Goal: Contribute content: Contribute content

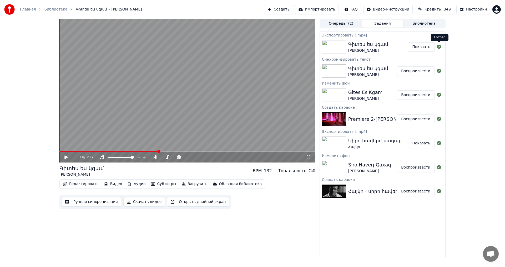
click at [422, 51] on button "Показать" at bounding box center [421, 46] width 27 height 9
click at [474, 0] on div "Главная Библиотека Գիտես ես կգամ • [PERSON_NAME] Создать Импортировать FAQ Виде…" at bounding box center [252, 9] width 505 height 19
click at [271, 8] on button "Создать" at bounding box center [278, 9] width 29 height 9
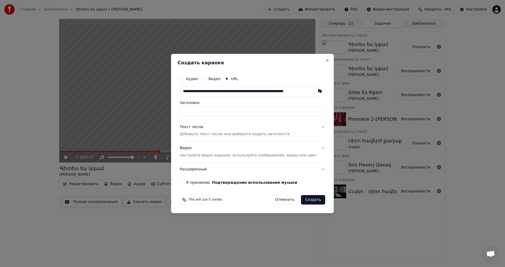
scroll to position [0, 17]
type input "**********"
click at [214, 134] on p "Добавьте текст песни или выберите модель автотекста" at bounding box center [235, 134] width 110 height 5
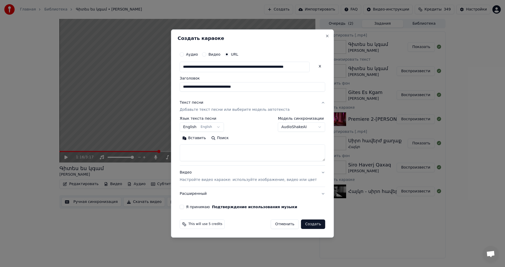
click at [214, 145] on textarea at bounding box center [252, 153] width 145 height 17
paste textarea "**********"
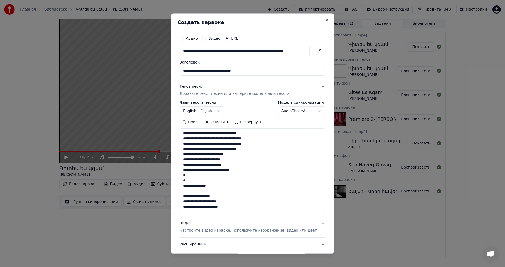
scroll to position [65, 0]
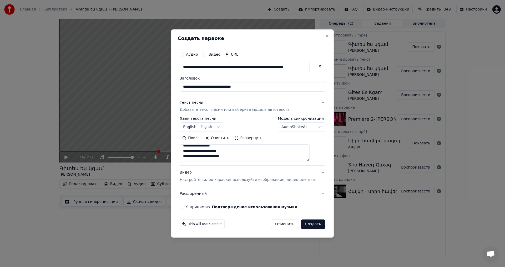
paste textarea "**********"
type textarea "**********"
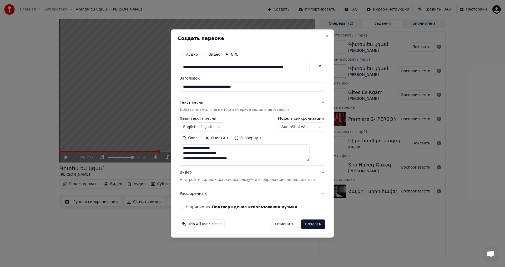
click at [185, 205] on div "**********" at bounding box center [252, 133] width 163 height 209
click at [186, 207] on div "**********" at bounding box center [253, 129] width 150 height 165
click at [187, 207] on div "**********" at bounding box center [253, 129] width 150 height 165
click at [193, 207] on div "Я принимаю Подтверждение использования музыки" at bounding box center [252, 207] width 145 height 4
click at [184, 209] on button "Я принимаю Подтверждение использования музыки" at bounding box center [182, 207] width 4 height 4
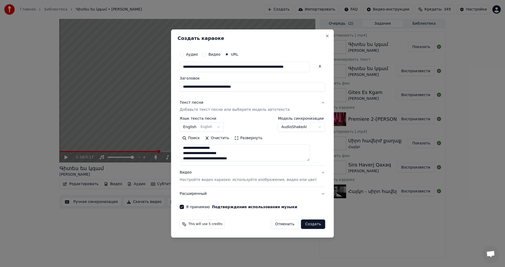
click at [312, 227] on button "Создать" at bounding box center [313, 224] width 24 height 9
select select
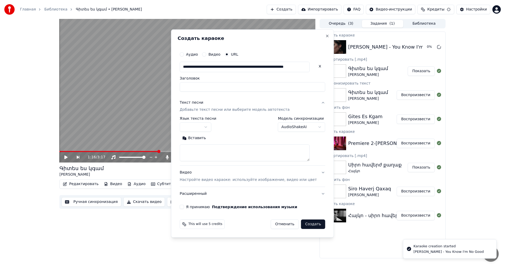
scroll to position [0, 0]
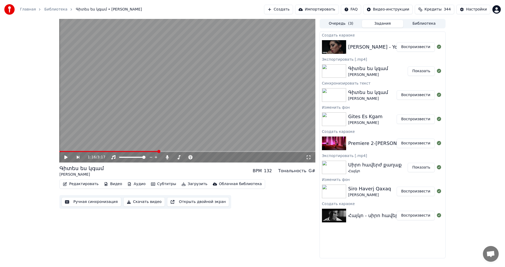
click at [410, 49] on button "Воспроизвести" at bounding box center [416, 46] width 38 height 9
click at [125, 109] on video at bounding box center [187, 91] width 256 height 144
click at [102, 187] on button "Видео" at bounding box center [113, 184] width 23 height 7
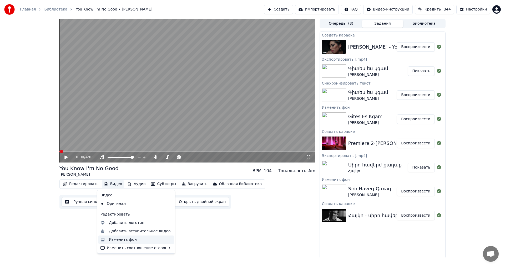
click at [145, 239] on div "Изменить фон" at bounding box center [140, 239] width 63 height 5
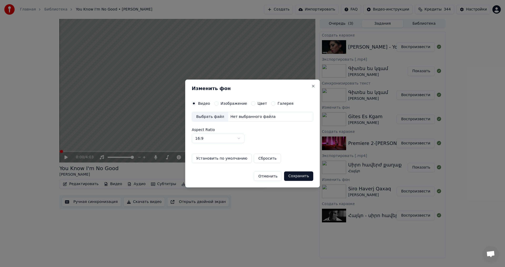
click at [215, 104] on button "Изображение" at bounding box center [216, 104] width 4 height 4
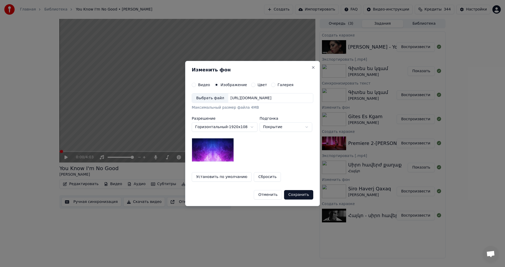
click at [222, 96] on div "Выбрать файл" at bounding box center [210, 98] width 36 height 9
click at [298, 198] on button "Сохранить" at bounding box center [298, 194] width 29 height 9
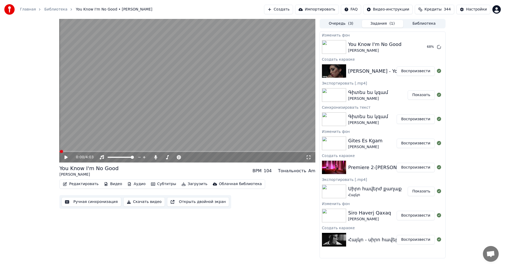
click at [490, 45] on div "0:00 / 4:03 You Know I'm No Good [PERSON_NAME] BPM 104 Тональность Am Редактиро…" at bounding box center [252, 139] width 505 height 240
click at [406, 47] on button "Воспроизвести" at bounding box center [416, 46] width 38 height 9
click at [157, 158] on icon at bounding box center [155, 157] width 5 height 4
click at [188, 159] on span at bounding box center [186, 157] width 3 height 3
click at [177, 109] on video at bounding box center [187, 91] width 256 height 144
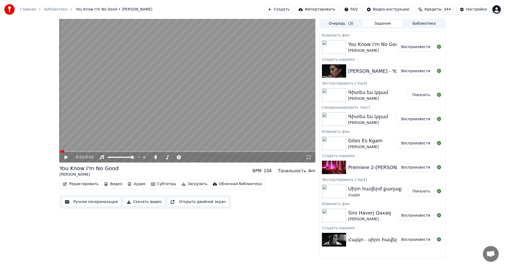
click at [177, 109] on video at bounding box center [187, 91] width 256 height 144
click at [164, 53] on video at bounding box center [187, 91] width 256 height 144
click at [91, 201] on button "Ручная синхронизация" at bounding box center [92, 201] width 60 height 9
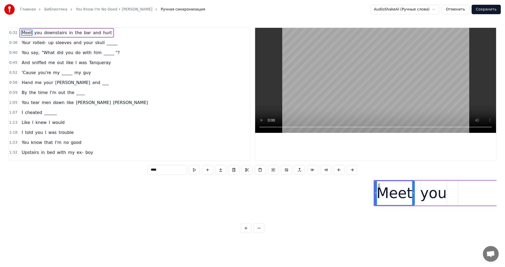
scroll to position [0, 4625]
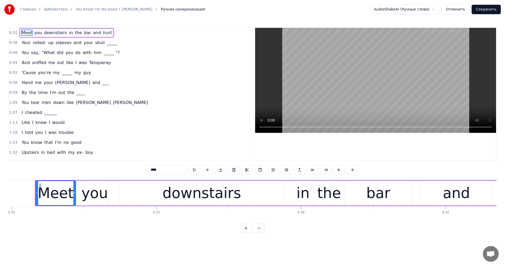
click at [62, 74] on span "_____" at bounding box center [67, 73] width 12 height 6
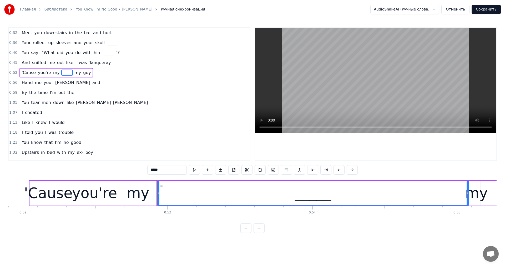
scroll to position [0, 7628]
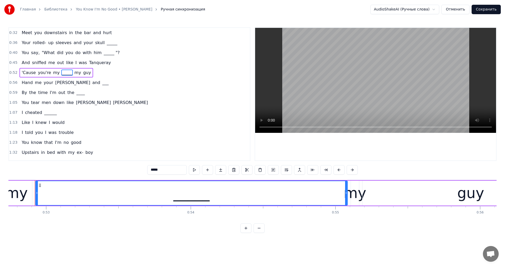
click at [347, 195] on div "_____" at bounding box center [191, 193] width 312 height 25
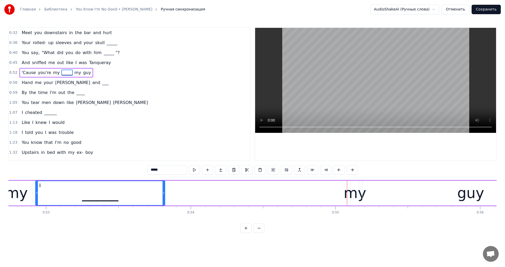
drag, startPoint x: 345, startPoint y: 195, endPoint x: 163, endPoint y: 205, distance: 182.8
click at [163, 205] on div at bounding box center [164, 193] width 2 height 24
click at [354, 196] on div "my" at bounding box center [354, 193] width 23 height 22
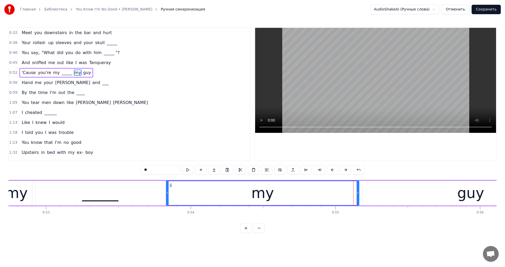
drag, startPoint x: 352, startPoint y: 195, endPoint x: 167, endPoint y: 202, distance: 184.8
click at [167, 202] on div at bounding box center [167, 193] width 2 height 24
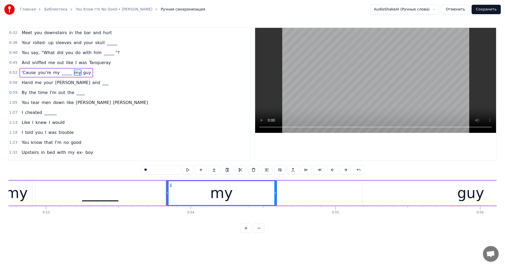
drag, startPoint x: 358, startPoint y: 195, endPoint x: 348, endPoint y: 197, distance: 9.4
click at [275, 205] on div at bounding box center [275, 193] width 2 height 24
click at [371, 197] on div "guy" at bounding box center [470, 193] width 216 height 25
type input "***"
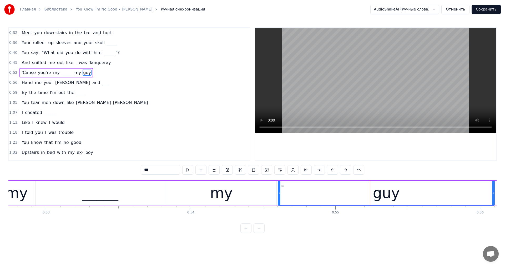
drag, startPoint x: 367, startPoint y: 185, endPoint x: 282, endPoint y: 196, distance: 85.1
click at [282, 196] on div "guy" at bounding box center [386, 193] width 216 height 24
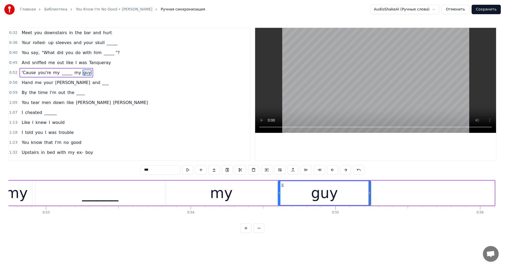
drag, startPoint x: 493, startPoint y: 194, endPoint x: 366, endPoint y: 204, distance: 127.4
click at [368, 204] on div at bounding box center [369, 193] width 2 height 24
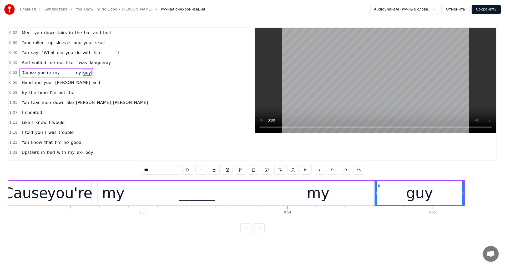
click at [322, 104] on video at bounding box center [375, 80] width 241 height 105
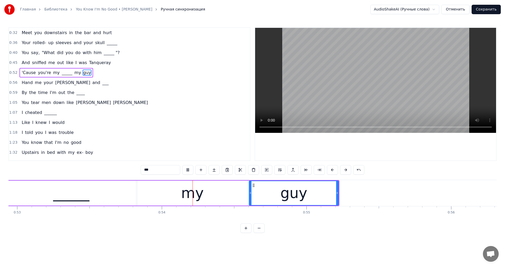
scroll to position [0, 7723]
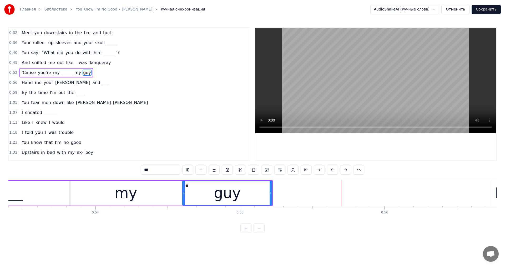
click at [387, 84] on video at bounding box center [375, 80] width 241 height 105
click at [53, 199] on div "_____" at bounding box center [4, 193] width 129 height 25
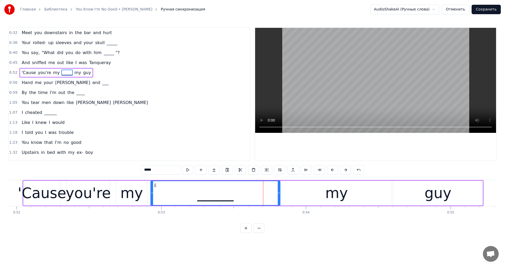
scroll to position [0, 7551]
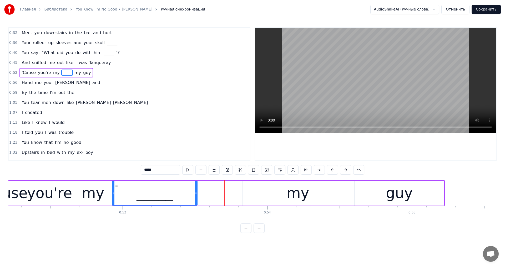
drag, startPoint x: 240, startPoint y: 194, endPoint x: 194, endPoint y: 196, distance: 46.3
click at [195, 196] on div at bounding box center [196, 193] width 2 height 24
click at [261, 195] on div "my" at bounding box center [298, 193] width 110 height 25
type input "**"
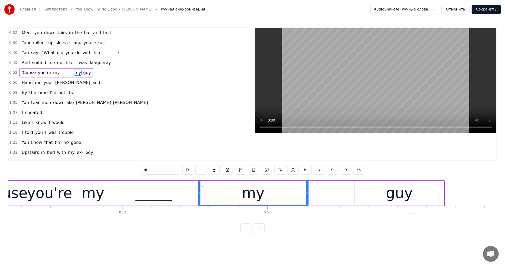
drag, startPoint x: 229, startPoint y: 189, endPoint x: 203, endPoint y: 192, distance: 26.9
click at [203, 192] on div "my" at bounding box center [253, 193] width 110 height 24
click at [354, 192] on div "'Cause you're my _____ my guy" at bounding box center [214, 193] width 461 height 26
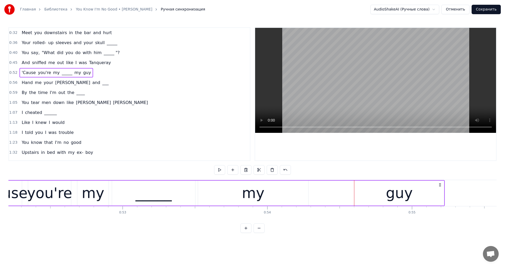
click at [357, 193] on div "guy" at bounding box center [398, 193] width 89 height 25
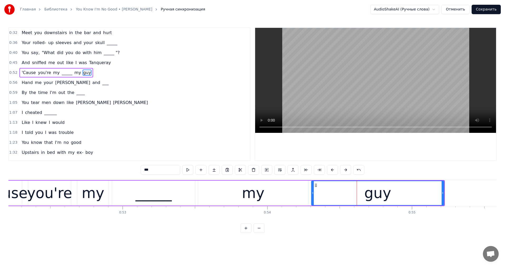
drag, startPoint x: 355, startPoint y: 194, endPoint x: 310, endPoint y: 203, distance: 46.1
click at [311, 202] on div "guy" at bounding box center [377, 193] width 133 height 25
click at [337, 102] on video at bounding box center [375, 80] width 241 height 105
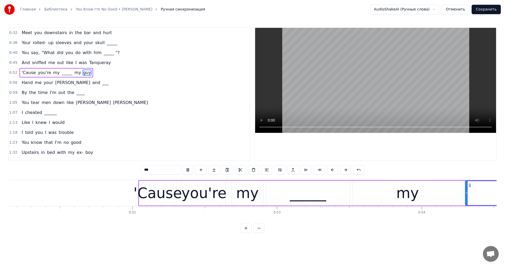
click at [332, 97] on video at bounding box center [375, 80] width 241 height 105
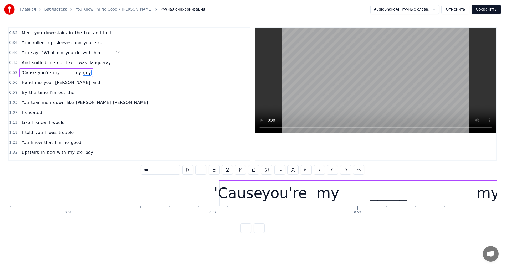
scroll to position [0, 7266]
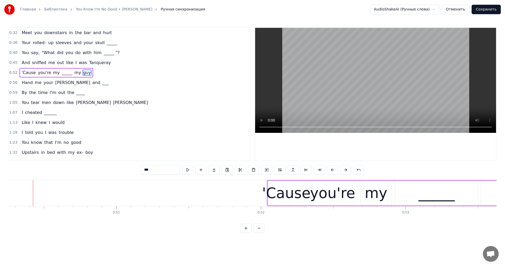
click at [332, 97] on video at bounding box center [375, 80] width 241 height 105
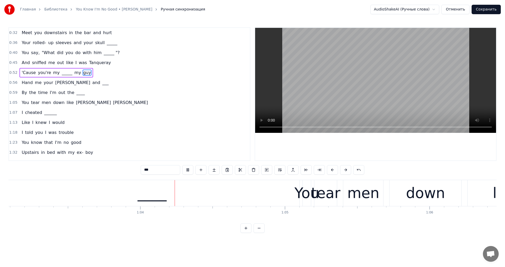
scroll to position [0, 9169]
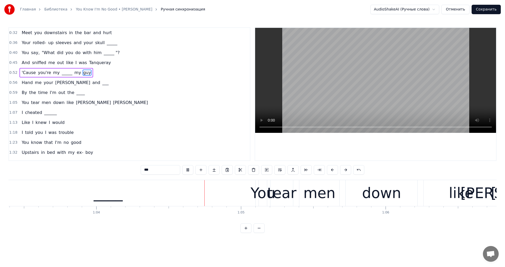
click at [385, 77] on video at bounding box center [375, 80] width 241 height 105
click at [171, 192] on div "____" at bounding box center [108, 193] width 295 height 26
type input "****"
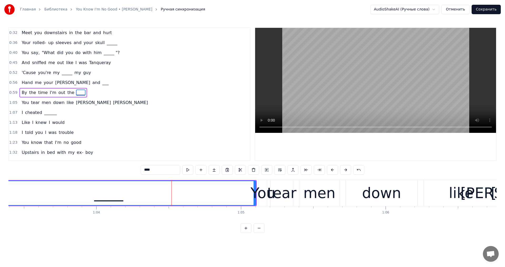
click at [244, 199] on div "____" at bounding box center [109, 193] width 294 height 24
click at [135, 192] on div "____" at bounding box center [109, 193] width 294 height 24
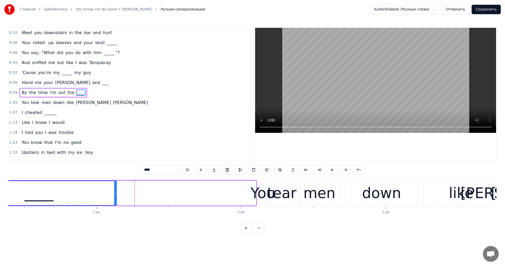
drag, startPoint x: 255, startPoint y: 182, endPoint x: 115, endPoint y: 192, distance: 140.0
click at [115, 193] on div at bounding box center [115, 193] width 2 height 24
click at [268, 181] on div "You tear men down like [PERSON_NAME]" at bounding box center [412, 193] width 308 height 26
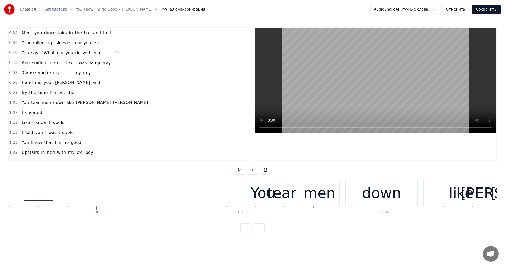
click at [267, 184] on div "You" at bounding box center [262, 193] width 25 height 22
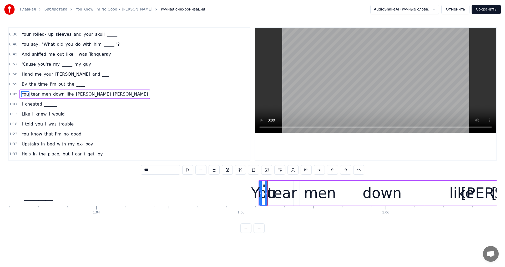
click at [268, 182] on div "You tear men down like [PERSON_NAME]" at bounding box center [412, 193] width 308 height 26
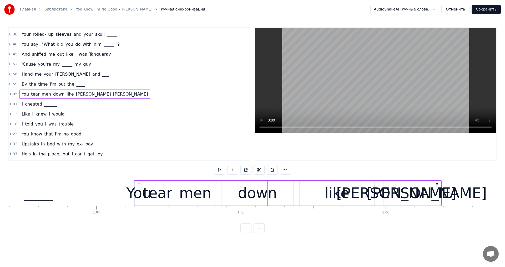
drag, startPoint x: 264, startPoint y: 184, endPoint x: 143, endPoint y: 194, distance: 121.6
click at [140, 196] on div "You tear men down like [PERSON_NAME]" at bounding box center [288, 193] width 308 height 26
click at [316, 104] on video at bounding box center [375, 80] width 241 height 105
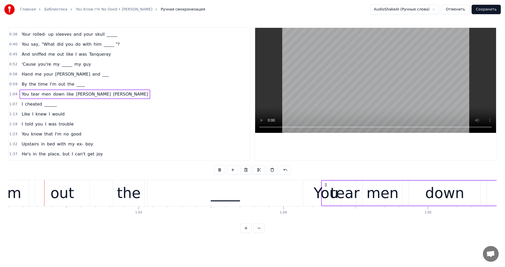
scroll to position [0, 8954]
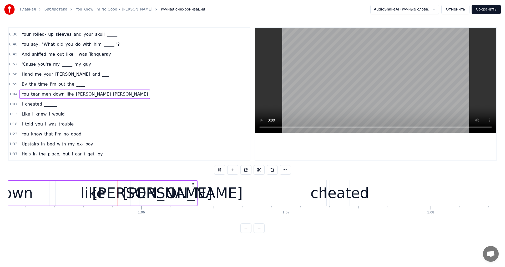
click at [359, 85] on video at bounding box center [375, 80] width 241 height 105
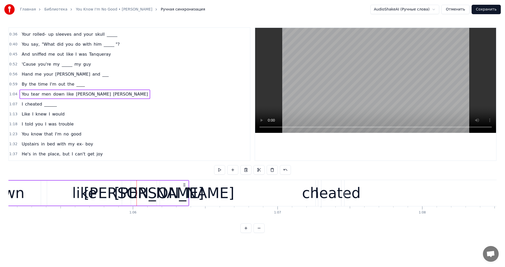
click at [386, 58] on video at bounding box center [375, 80] width 241 height 105
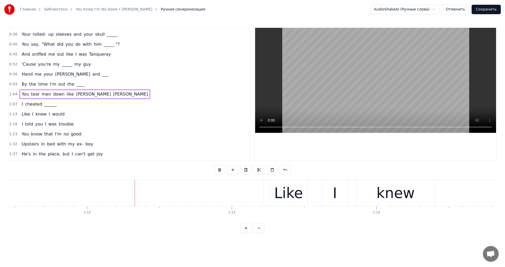
scroll to position [0, 10336]
click at [438, 13] on body "Главная Библиотека You Know I'm No Good • [PERSON_NAME] Ручная синхронизация Au…" at bounding box center [252, 116] width 505 height 233
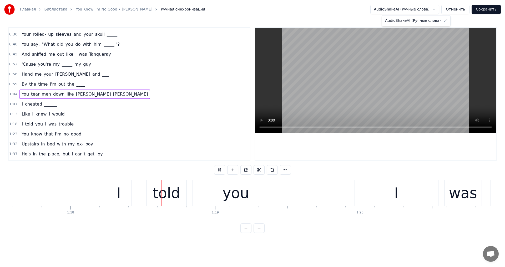
scroll to position [0, 11238]
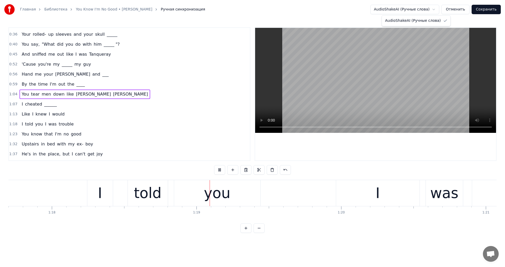
click at [356, 87] on html "Главная Библиотека You Know I'm No Good • [PERSON_NAME] Ручная синхронизация Au…" at bounding box center [252, 121] width 505 height 242
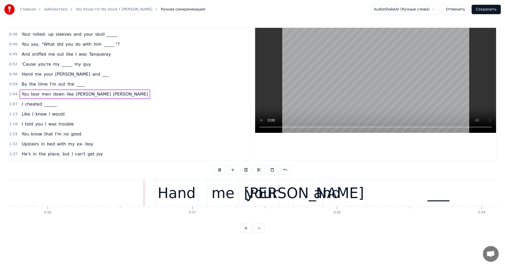
scroll to position [0, 8087]
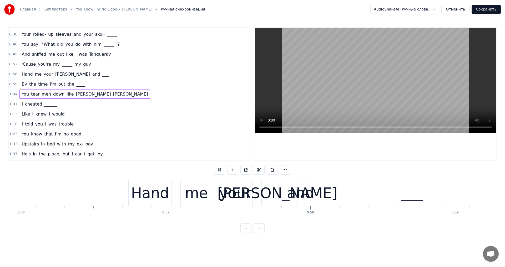
click at [357, 99] on video at bounding box center [375, 80] width 241 height 105
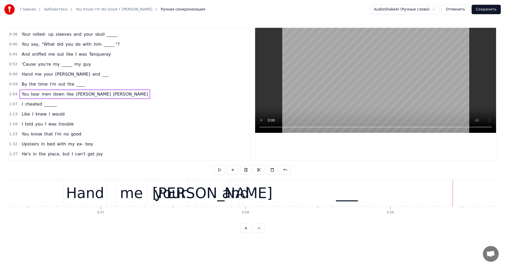
scroll to position [0, 8074]
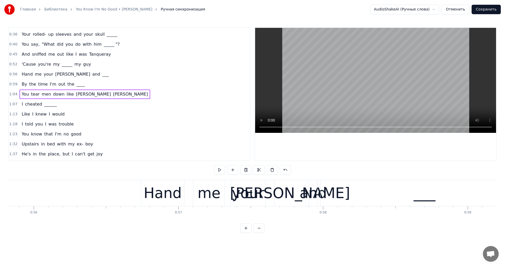
click at [315, 194] on div "and" at bounding box center [313, 193] width 27 height 22
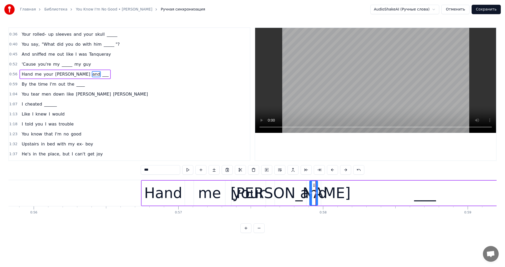
scroll to position [0, 0]
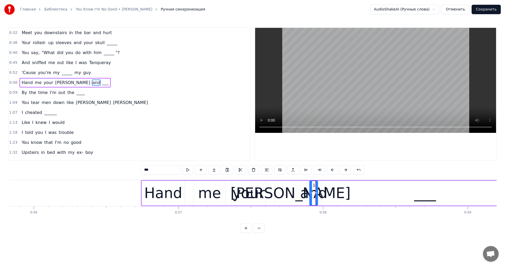
click at [330, 192] on div "___" at bounding box center [425, 193] width 208 height 25
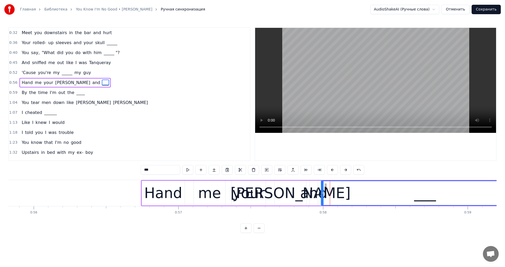
drag, startPoint x: 321, startPoint y: 194, endPoint x: 331, endPoint y: 195, distance: 10.4
click at [331, 195] on div "___" at bounding box center [425, 193] width 208 height 25
drag, startPoint x: 322, startPoint y: 193, endPoint x: 355, endPoint y: 193, distance: 33.4
click at [353, 193] on icon at bounding box center [352, 193] width 2 height 4
click at [316, 193] on div "and" at bounding box center [313, 193] width 27 height 22
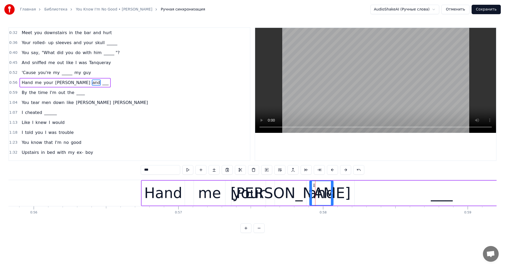
drag, startPoint x: 317, startPoint y: 193, endPoint x: 333, endPoint y: 194, distance: 15.6
click at [333, 194] on icon at bounding box center [332, 193] width 2 height 4
drag, startPoint x: 314, startPoint y: 185, endPoint x: 320, endPoint y: 187, distance: 6.5
click at [320, 187] on icon at bounding box center [320, 186] width 4 height 4
click at [400, 56] on video at bounding box center [375, 80] width 241 height 105
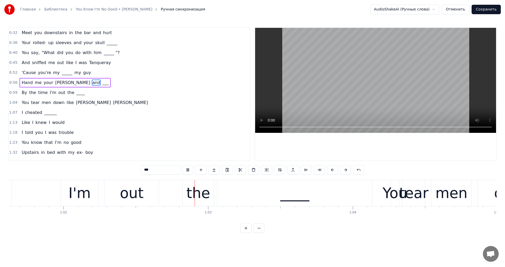
scroll to position [0, 8991]
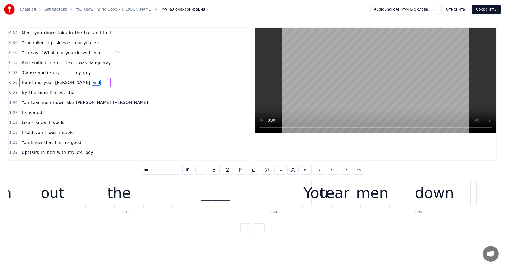
click at [399, 63] on video at bounding box center [375, 80] width 241 height 105
click at [245, 195] on div "____" at bounding box center [215, 193] width 155 height 26
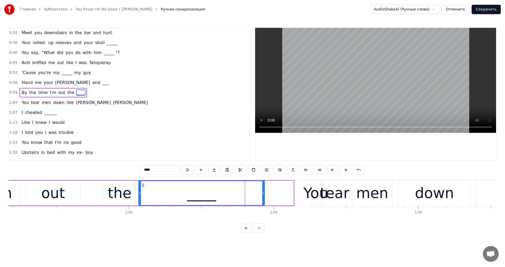
drag, startPoint x: 292, startPoint y: 194, endPoint x: 263, endPoint y: 199, distance: 29.3
click at [263, 199] on div at bounding box center [263, 193] width 2 height 24
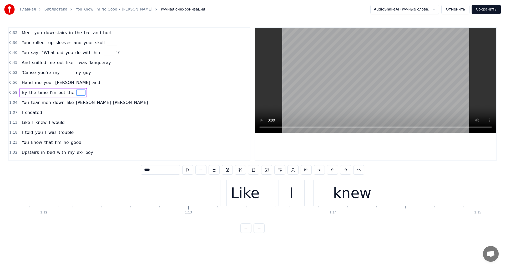
scroll to position [0, 10398]
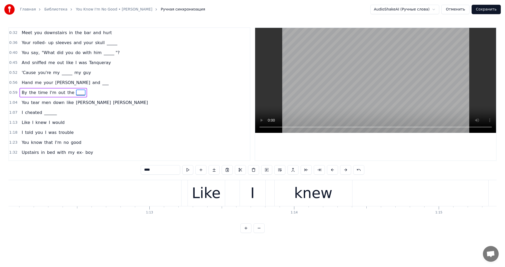
click at [342, 78] on video at bounding box center [375, 80] width 241 height 105
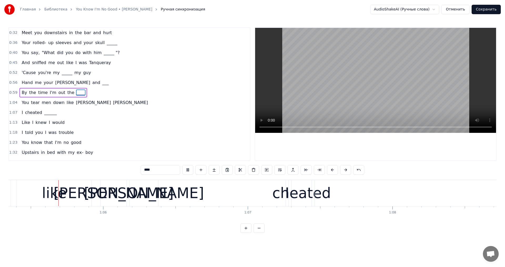
scroll to position [0, 9447]
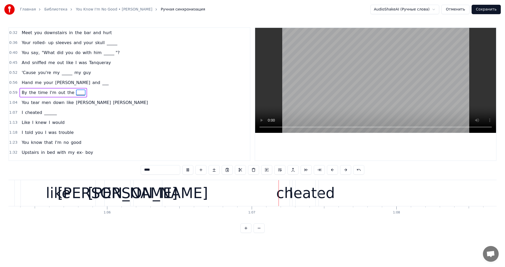
click at [342, 78] on video at bounding box center [375, 80] width 241 height 105
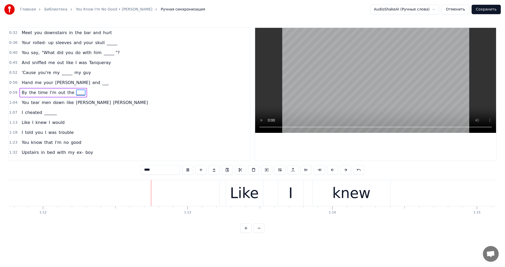
scroll to position [0, 10380]
click at [341, 78] on video at bounding box center [375, 80] width 241 height 105
type input "******"
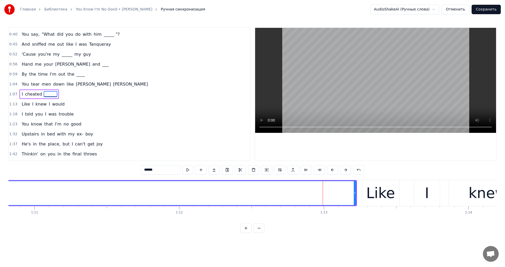
scroll to position [0, 10165]
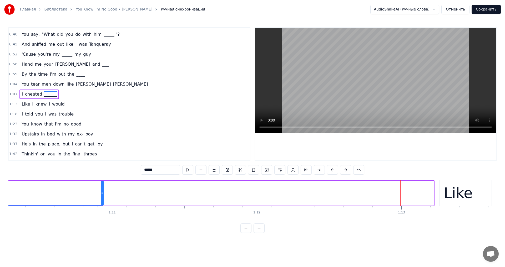
drag, startPoint x: 433, startPoint y: 192, endPoint x: 103, endPoint y: 196, distance: 329.8
click at [102, 196] on div at bounding box center [102, 193] width 2 height 24
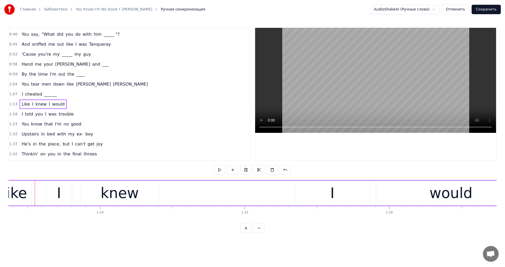
scroll to position [0, 10456]
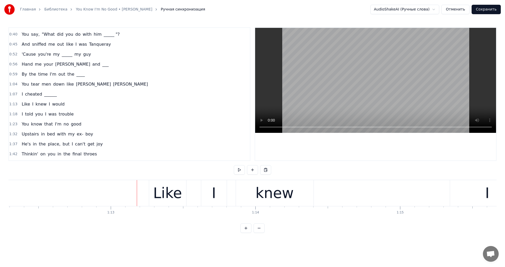
click at [194, 184] on div "Like I knew I would" at bounding box center [415, 193] width 533 height 26
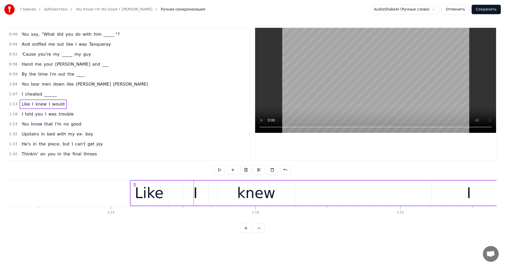
drag, startPoint x: 152, startPoint y: 186, endPoint x: 133, endPoint y: 187, distance: 19.0
click at [133, 187] on div "Like I knew I would" at bounding box center [396, 193] width 533 height 26
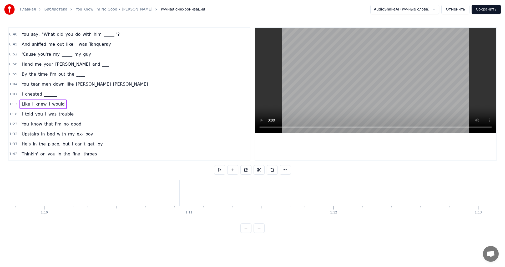
scroll to position [0, 10029]
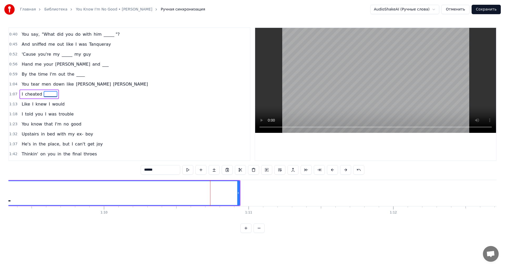
scroll to position [0, 9662]
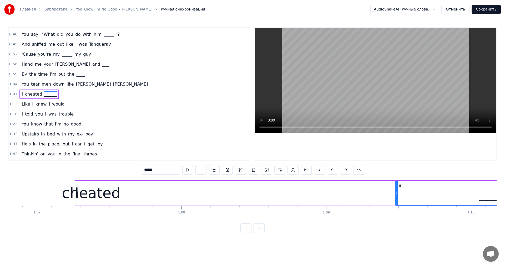
drag, startPoint x: 105, startPoint y: 193, endPoint x: 396, endPoint y: 209, distance: 291.3
click at [396, 209] on div "Meet you downstairs in the bar and hurt Your rolled- up sleeves and your skull …" at bounding box center [252, 199] width 488 height 39
click at [377, 84] on video at bounding box center [375, 80] width 241 height 105
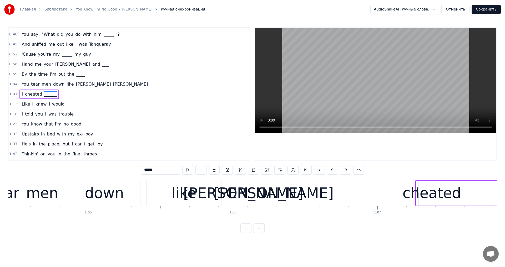
click at [362, 93] on video at bounding box center [375, 80] width 241 height 105
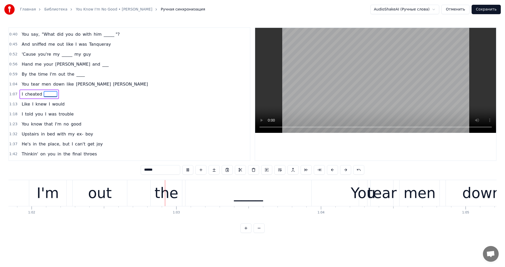
scroll to position [0, 8970]
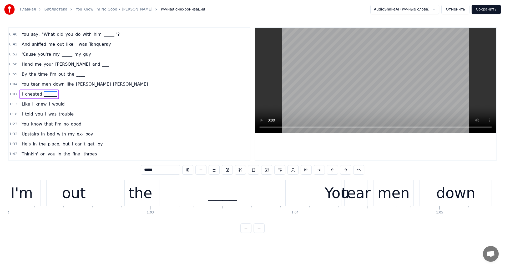
click at [351, 97] on video at bounding box center [375, 80] width 241 height 105
click at [354, 195] on div "tear" at bounding box center [355, 193] width 29 height 22
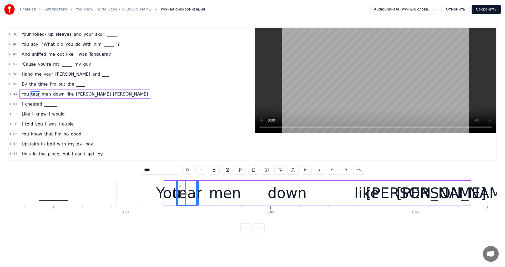
scroll to position [0, 9197]
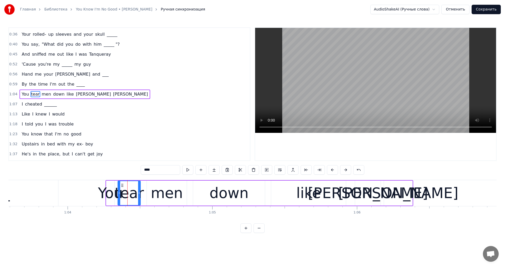
click at [397, 185] on div "[PERSON_NAME]" at bounding box center [398, 193] width 120 height 22
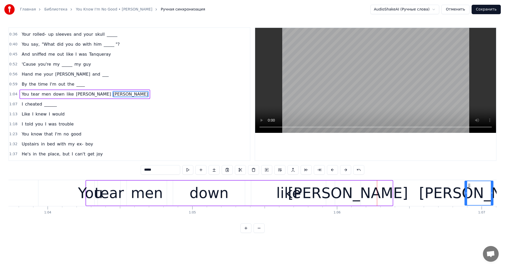
scroll to position [0, 9236]
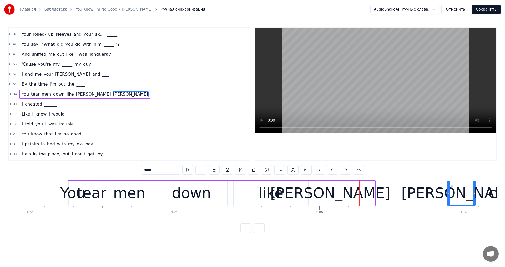
drag, startPoint x: 388, startPoint y: 186, endPoint x: 455, endPoint y: 192, distance: 66.6
click at [455, 192] on div "[PERSON_NAME]" at bounding box center [461, 193] width 28 height 24
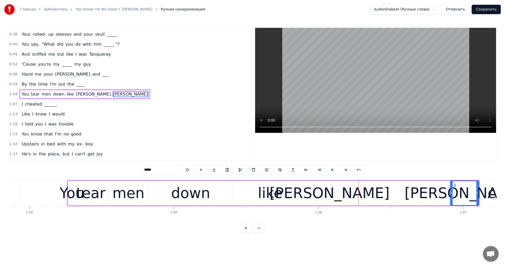
click at [334, 195] on div "[PERSON_NAME]" at bounding box center [329, 193] width 120 height 22
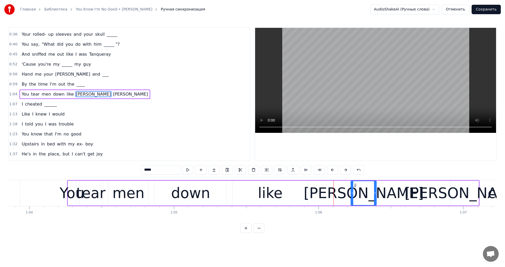
drag, startPoint x: 320, startPoint y: 185, endPoint x: 355, endPoint y: 189, distance: 35.2
click at [355, 189] on div "[PERSON_NAME]" at bounding box center [363, 193] width 25 height 24
click at [283, 191] on div "like" at bounding box center [270, 193] width 75 height 25
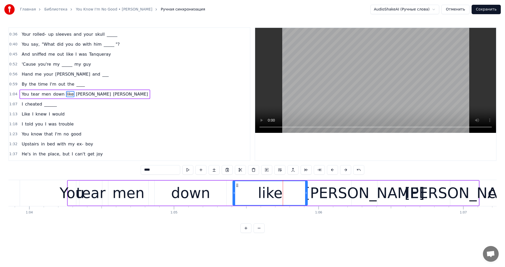
click at [92, 192] on div "tear" at bounding box center [90, 193] width 29 height 22
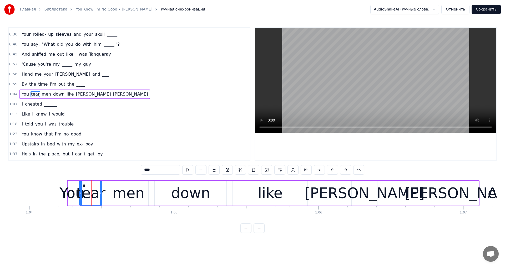
click at [115, 191] on div "men" at bounding box center [128, 193] width 32 height 22
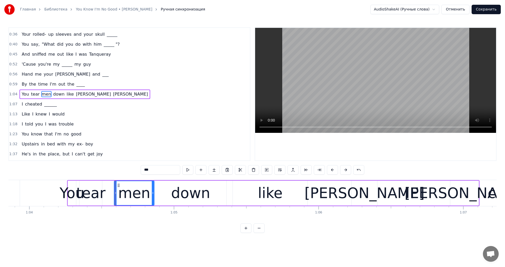
click at [118, 186] on icon at bounding box center [118, 186] width 4 height 4
click at [97, 190] on div "tear" at bounding box center [90, 193] width 29 height 22
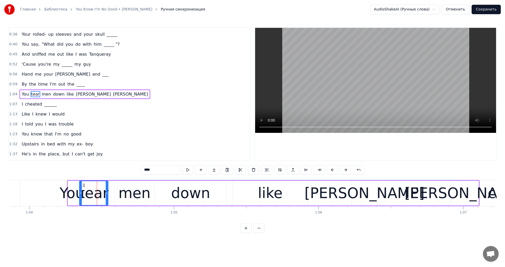
drag, startPoint x: 101, startPoint y: 191, endPoint x: 107, endPoint y: 192, distance: 6.2
click at [107, 192] on div at bounding box center [107, 193] width 2 height 24
click at [349, 103] on video at bounding box center [375, 80] width 241 height 105
click at [366, 194] on div "[PERSON_NAME]" at bounding box center [364, 193] width 120 height 22
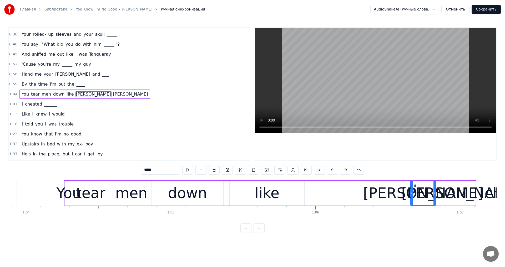
drag, startPoint x: 355, startPoint y: 186, endPoint x: 415, endPoint y: 190, distance: 60.3
click at [415, 190] on div "[PERSON_NAME]" at bounding box center [422, 193] width 25 height 24
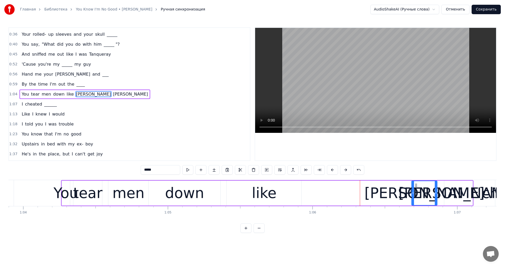
click at [263, 191] on div "like" at bounding box center [264, 193] width 25 height 22
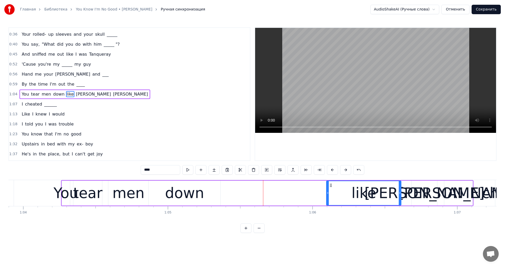
drag, startPoint x: 232, startPoint y: 187, endPoint x: 331, endPoint y: 199, distance: 99.9
click at [331, 199] on div "like" at bounding box center [364, 193] width 74 height 24
click at [154, 186] on div "down" at bounding box center [185, 193] width 72 height 25
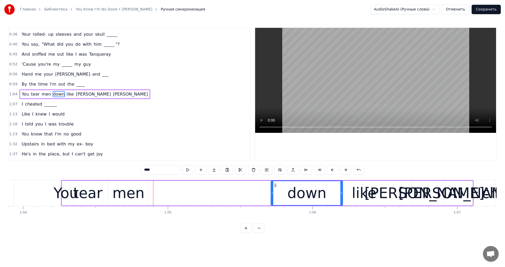
drag, startPoint x: 192, startPoint y: 190, endPoint x: 274, endPoint y: 196, distance: 82.3
click at [274, 196] on div "down" at bounding box center [306, 193] width 71 height 24
click at [126, 186] on div "men" at bounding box center [128, 193] width 32 height 22
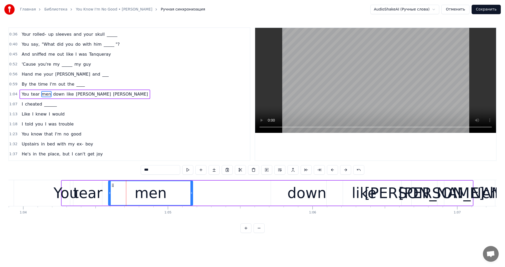
drag, startPoint x: 147, startPoint y: 192, endPoint x: 192, endPoint y: 197, distance: 44.7
click at [192, 197] on div at bounding box center [191, 193] width 2 height 24
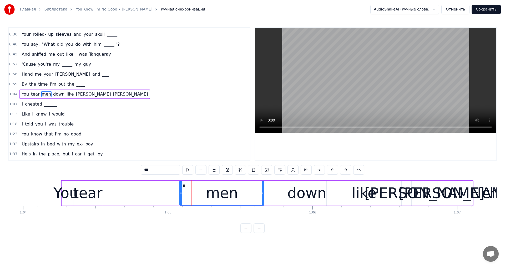
drag, startPoint x: 111, startPoint y: 186, endPoint x: 173, endPoint y: 197, distance: 62.3
click at [183, 197] on div "men" at bounding box center [222, 193] width 84 height 24
click at [91, 197] on div "tear" at bounding box center [87, 193] width 29 height 22
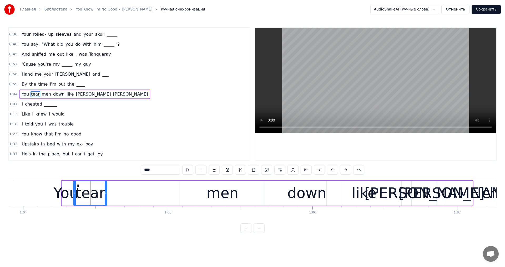
drag, startPoint x: 100, startPoint y: 192, endPoint x: 120, endPoint y: 197, distance: 20.7
click at [107, 197] on div at bounding box center [106, 193] width 2 height 24
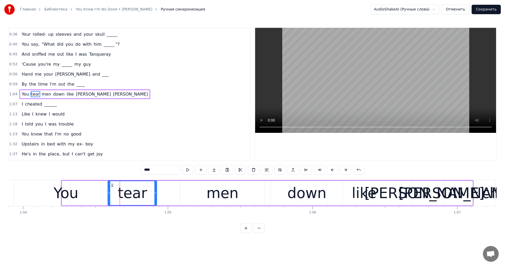
drag, startPoint x: 95, startPoint y: 187, endPoint x: 113, endPoint y: 190, distance: 17.3
click at [113, 190] on div "tear" at bounding box center [132, 193] width 48 height 24
drag, startPoint x: 156, startPoint y: 192, endPoint x: 132, endPoint y: 191, distance: 24.0
click at [171, 195] on icon at bounding box center [170, 193] width 2 height 4
click at [72, 189] on div "You" at bounding box center [65, 193] width 25 height 22
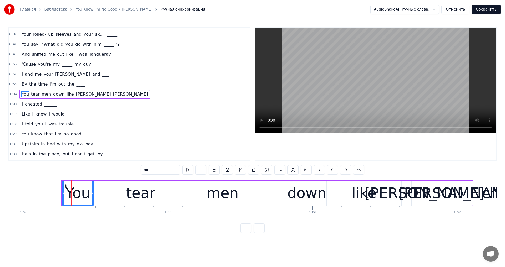
drag, startPoint x: 69, startPoint y: 192, endPoint x: 93, endPoint y: 196, distance: 24.3
click at [93, 196] on div at bounding box center [93, 193] width 2 height 24
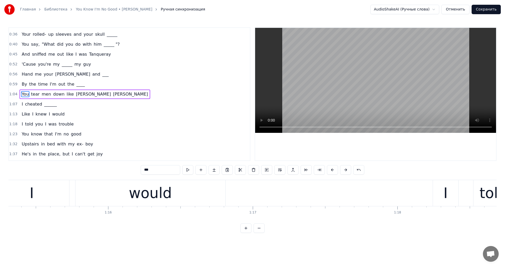
click at [342, 93] on video at bounding box center [375, 80] width 241 height 105
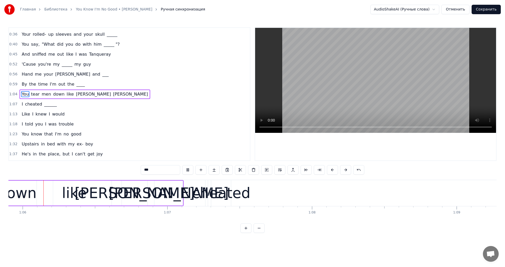
scroll to position [0, 9492]
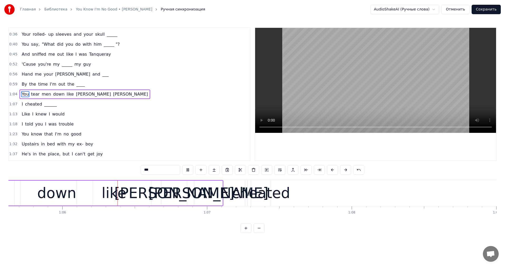
click at [343, 94] on video at bounding box center [375, 80] width 241 height 105
click at [266, 194] on div "cheated" at bounding box center [260, 193] width 59 height 22
type input "*******"
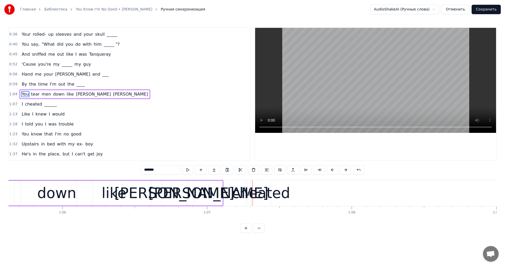
scroll to position [18, 0]
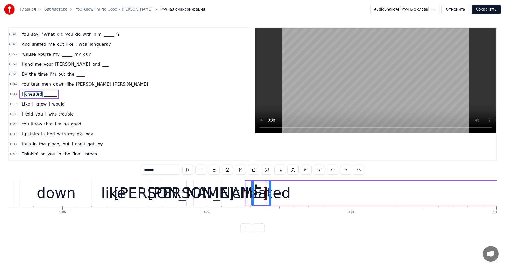
click at [249, 180] on div "I cheated ______" at bounding box center [511, 193] width 533 height 26
click at [259, 186] on div "cheated" at bounding box center [261, 193] width 59 height 22
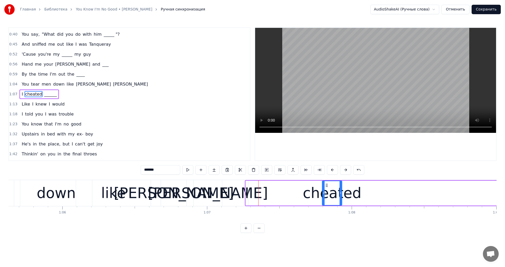
drag, startPoint x: 261, startPoint y: 186, endPoint x: 335, endPoint y: 191, distance: 74.0
click at [335, 191] on div "cheated" at bounding box center [331, 193] width 19 height 24
click at [281, 191] on div "I cheated ______" at bounding box center [511, 193] width 533 height 26
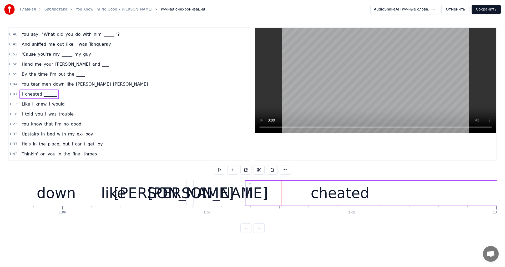
click at [263, 183] on div "I cheated ______" at bounding box center [511, 193] width 533 height 26
click at [298, 203] on div "I cheated ______" at bounding box center [511, 193] width 533 height 26
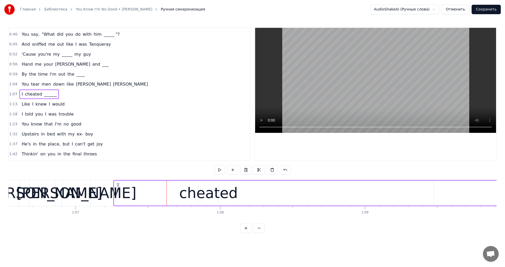
scroll to position [0, 9565]
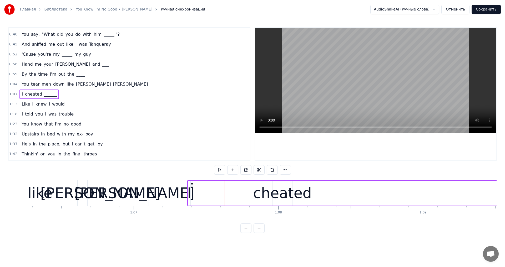
drag, startPoint x: 176, startPoint y: 185, endPoint x: 192, endPoint y: 186, distance: 15.8
click at [192, 186] on icon at bounding box center [192, 185] width 4 height 4
drag, startPoint x: 192, startPoint y: 185, endPoint x: 217, endPoint y: 187, distance: 25.6
click at [217, 187] on icon at bounding box center [217, 185] width 4 height 4
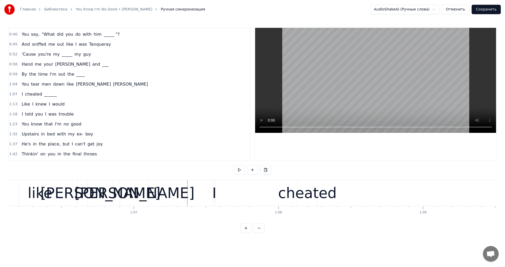
click at [213, 190] on div "I" at bounding box center [214, 193] width 4 height 22
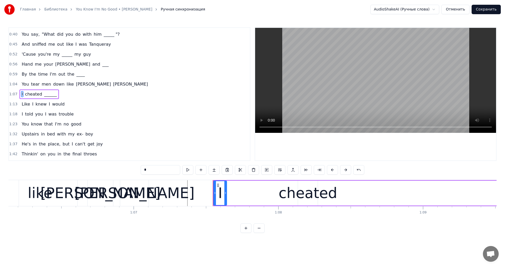
drag, startPoint x: 215, startPoint y: 191, endPoint x: 226, endPoint y: 193, distance: 12.0
click at [226, 193] on div at bounding box center [225, 193] width 2 height 24
click at [237, 181] on div "I cheated ______" at bounding box center [479, 193] width 533 height 26
click at [129, 192] on div "[PERSON_NAME]" at bounding box center [134, 193] width 120 height 22
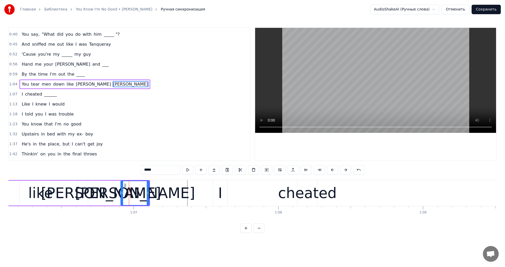
scroll to position [8, 0]
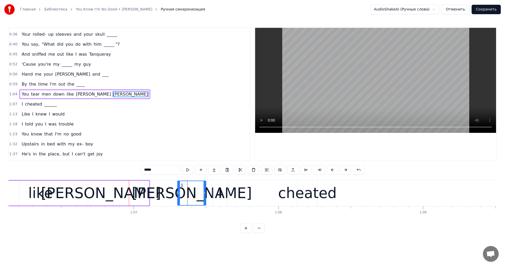
drag, startPoint x: 125, startPoint y: 186, endPoint x: 182, endPoint y: 192, distance: 57.1
click at [182, 192] on div "[PERSON_NAME]" at bounding box center [192, 193] width 28 height 24
drag, startPoint x: 121, startPoint y: 192, endPoint x: 107, endPoint y: 192, distance: 13.9
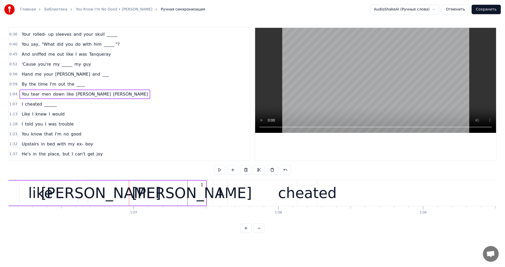
click at [98, 192] on div "[PERSON_NAME]" at bounding box center [101, 193] width 120 height 22
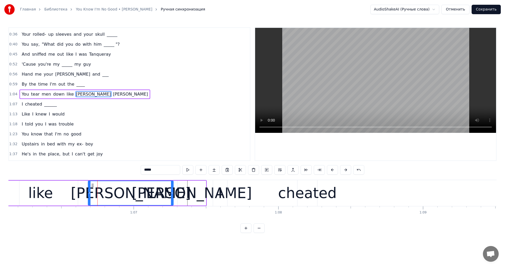
drag, startPoint x: 112, startPoint y: 191, endPoint x: 172, endPoint y: 197, distance: 60.1
click at [172, 197] on div at bounding box center [172, 193] width 2 height 24
click at [232, 181] on div "I cheated ______" at bounding box center [479, 193] width 533 height 26
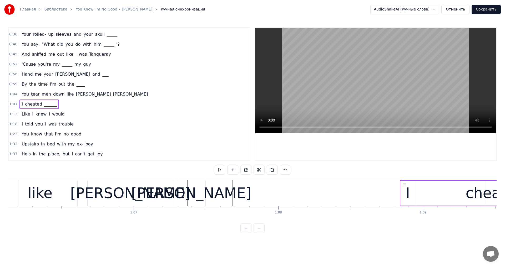
drag, startPoint x: 231, startPoint y: 186, endPoint x: 404, endPoint y: 192, distance: 172.6
click at [197, 193] on div "[PERSON_NAME]" at bounding box center [191, 193] width 120 height 22
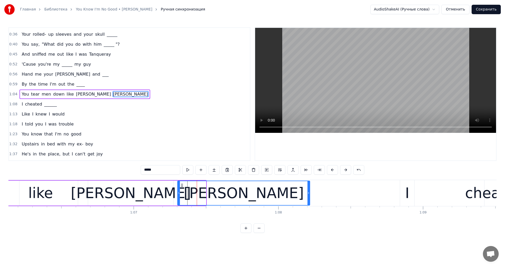
drag, startPoint x: 205, startPoint y: 193, endPoint x: 309, endPoint y: 193, distance: 103.9
click at [309, 193] on icon at bounding box center [308, 193] width 2 height 4
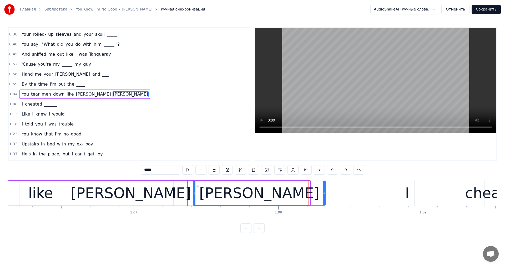
drag, startPoint x: 182, startPoint y: 185, endPoint x: 197, endPoint y: 186, distance: 15.5
click at [197, 186] on icon at bounding box center [197, 186] width 4 height 4
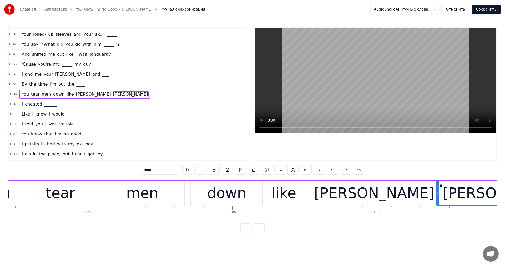
click at [339, 97] on video at bounding box center [375, 80] width 241 height 105
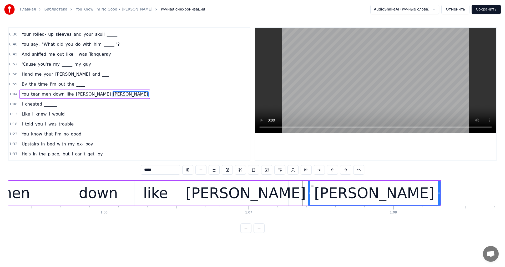
scroll to position [0, 9488]
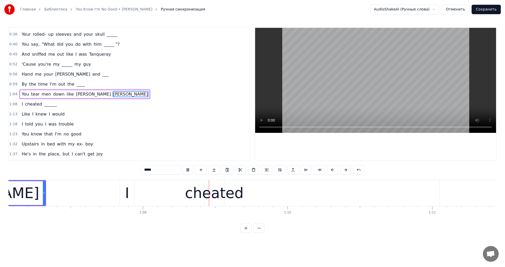
click at [381, 78] on video at bounding box center [375, 80] width 241 height 105
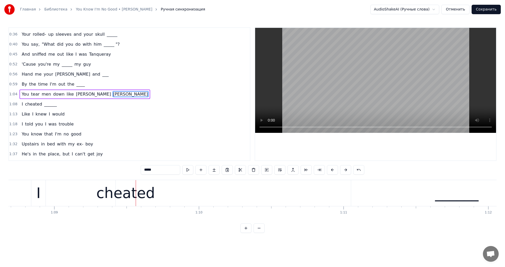
scroll to position [0, 9952]
click at [106, 191] on div "cheated" at bounding box center [107, 193] width 59 height 22
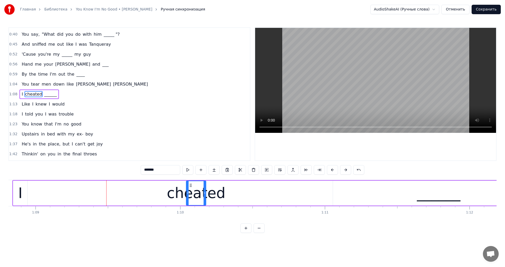
drag, startPoint x: 101, startPoint y: 185, endPoint x: 202, endPoint y: 193, distance: 101.0
click at [202, 193] on div "cheated" at bounding box center [195, 193] width 19 height 24
click at [19, 194] on div "I" at bounding box center [20, 193] width 4 height 22
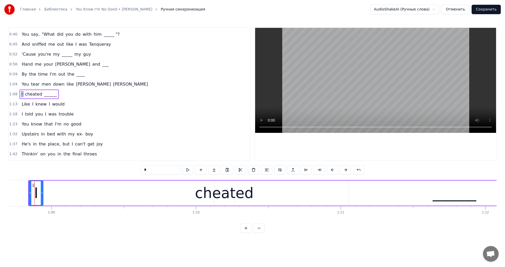
scroll to position [0, 9936]
drag, startPoint x: 33, startPoint y: 186, endPoint x: 129, endPoint y: 194, distance: 96.3
click at [129, 194] on div "I" at bounding box center [123, 193] width 14 height 24
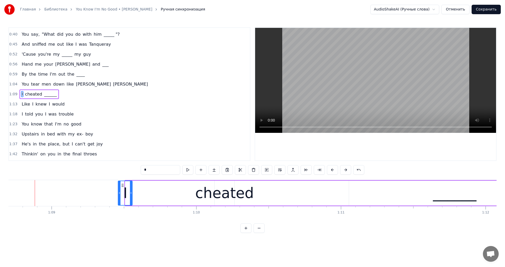
drag, startPoint x: 129, startPoint y: 187, endPoint x: 122, endPoint y: 187, distance: 7.1
click at [122, 187] on icon at bounding box center [122, 186] width 4 height 4
click at [243, 191] on div "cheated" at bounding box center [224, 193] width 59 height 22
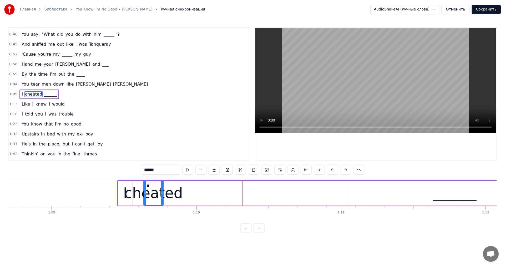
drag, startPoint x: 218, startPoint y: 187, endPoint x: 147, endPoint y: 195, distance: 71.4
click at [147, 195] on div "cheated" at bounding box center [153, 193] width 19 height 24
drag, startPoint x: 161, startPoint y: 194, endPoint x: 206, endPoint y: 198, distance: 45.2
click at [206, 198] on div at bounding box center [207, 193] width 2 height 24
click at [444, 198] on div "______" at bounding box center [454, 193] width 43 height 22
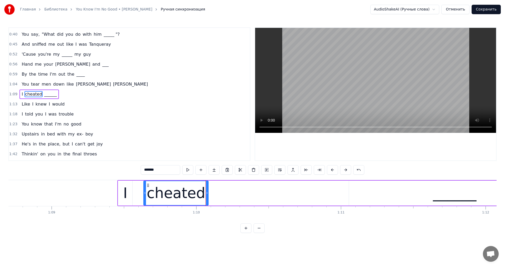
type input "******"
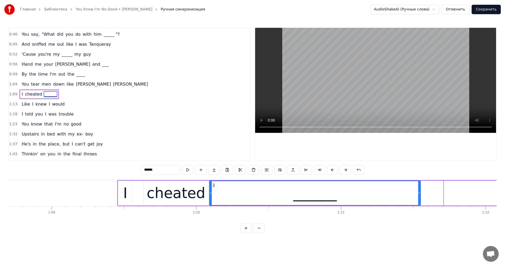
drag, startPoint x: 353, startPoint y: 186, endPoint x: 213, endPoint y: 194, distance: 139.9
click at [213, 194] on div "______" at bounding box center [315, 193] width 211 height 24
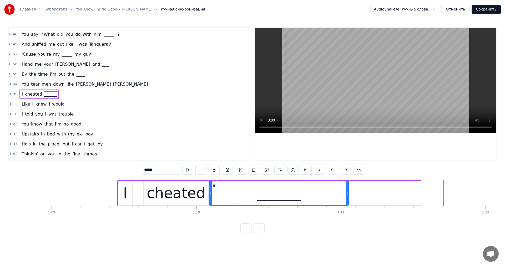
drag, startPoint x: 420, startPoint y: 193, endPoint x: 338, endPoint y: 197, distance: 81.6
click at [346, 197] on div at bounding box center [347, 193] width 2 height 24
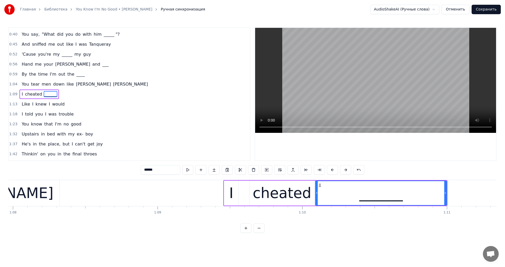
click at [337, 99] on video at bounding box center [375, 80] width 241 height 105
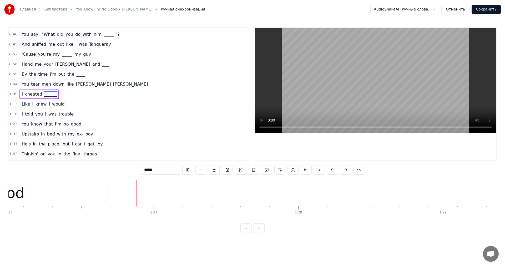
scroll to position [0, 12446]
click at [316, 107] on video at bounding box center [375, 80] width 241 height 105
click at [371, 106] on video at bounding box center [375, 80] width 241 height 105
click at [357, 101] on video at bounding box center [375, 80] width 241 height 105
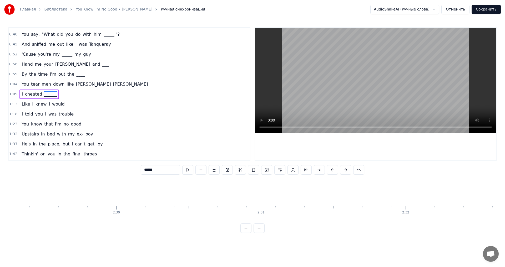
click at [490, 11] on button "Сохранить" at bounding box center [485, 9] width 29 height 9
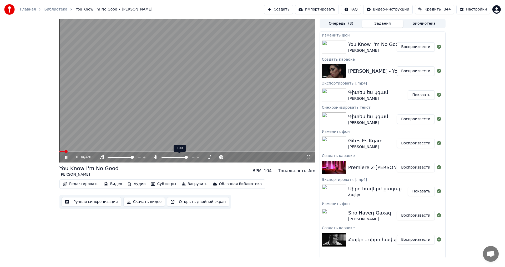
click at [163, 158] on span at bounding box center [174, 157] width 26 height 1
click at [129, 152] on span at bounding box center [187, 151] width 256 height 1
click at [193, 158] on icon at bounding box center [193, 157] width 5 height 5
click at [197, 125] on video at bounding box center [187, 91] width 256 height 144
click at [184, 184] on button "Загрузить" at bounding box center [194, 184] width 30 height 7
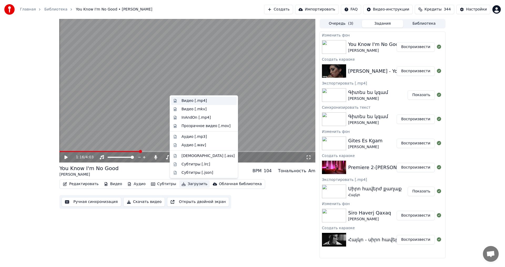
click at [195, 100] on div "Видео [.mp4]" at bounding box center [194, 100] width 26 height 5
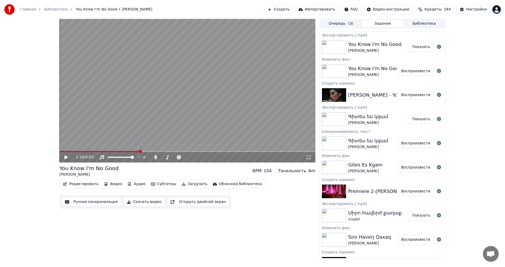
click at [425, 50] on button "Показать" at bounding box center [421, 46] width 27 height 9
click at [280, 4] on div "Главная Библиотека You Know I'm No Good • [PERSON_NAME] Создать Импортировать F…" at bounding box center [252, 9] width 505 height 19
click at [280, 5] on button "Создать" at bounding box center [278, 9] width 29 height 9
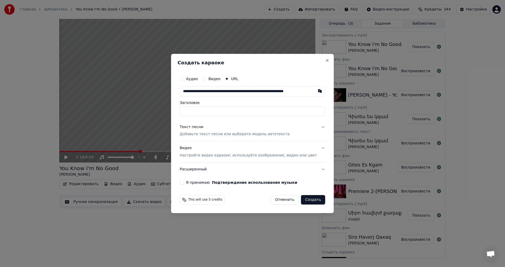
scroll to position [0, 20]
type input "**********"
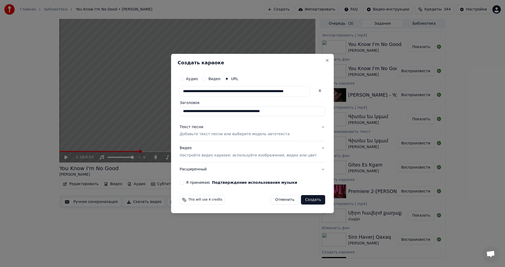
click at [200, 136] on p "Добавьте текст песни или выберите модель автотекста" at bounding box center [235, 134] width 110 height 5
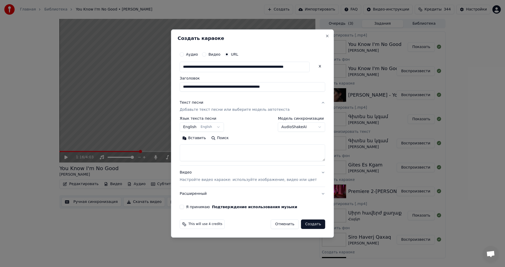
click at [206, 159] on textarea at bounding box center [252, 153] width 145 height 17
paste textarea "**********"
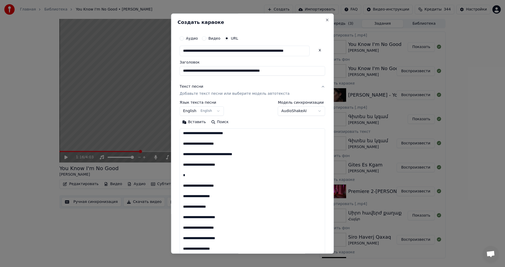
scroll to position [264, 0]
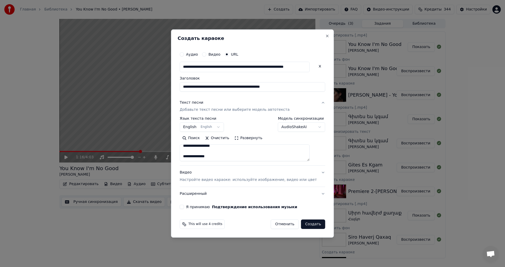
paste textarea "**********"
type textarea "**********"
click at [184, 207] on button "Я принимаю Подтверждение использования музыки" at bounding box center [182, 207] width 4 height 4
click at [308, 219] on div "This will use 4 credits Отменить Создать" at bounding box center [253, 225] width 150 height 14
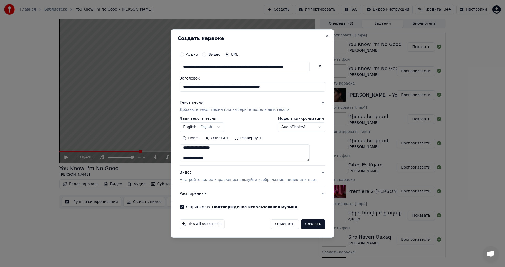
click at [309, 223] on button "Создать" at bounding box center [313, 224] width 24 height 9
select select "**"
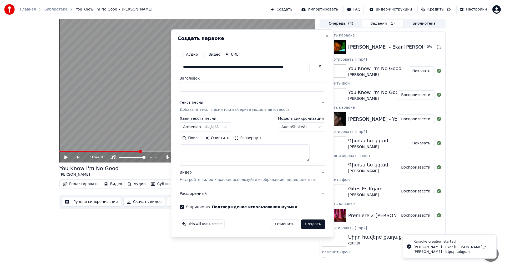
scroll to position [0, 0]
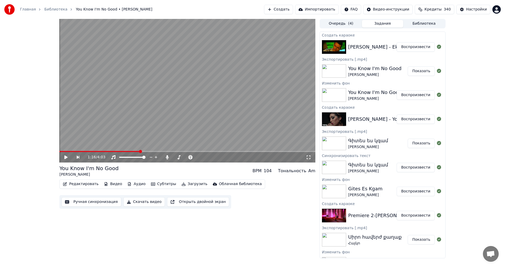
click at [411, 52] on div "[PERSON_NAME] - Ekar [PERSON_NAME] // [PERSON_NAME] - Եկար անցար Воспроизвести" at bounding box center [382, 47] width 125 height 18
click at [408, 46] on button "Воспроизвести" at bounding box center [416, 46] width 38 height 9
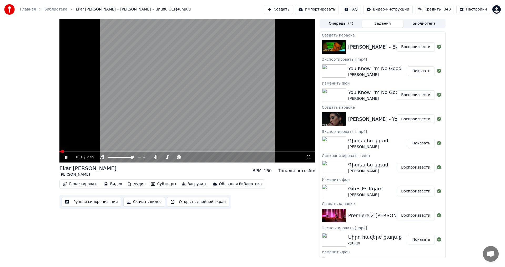
click at [174, 84] on video at bounding box center [187, 91] width 256 height 144
click at [108, 186] on button "Видео" at bounding box center [113, 184] width 23 height 7
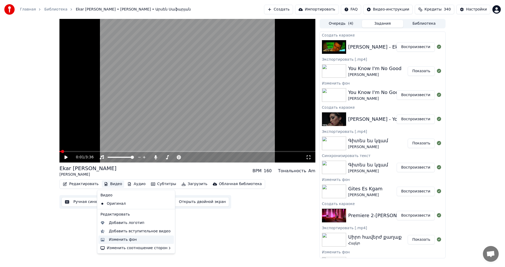
click at [119, 240] on div "Изменить фон" at bounding box center [123, 239] width 28 height 5
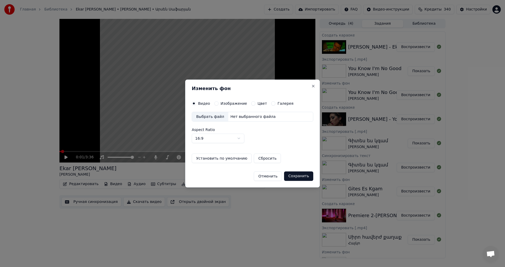
click at [217, 102] on div "Изображение" at bounding box center [230, 104] width 33 height 4
click at [215, 102] on button "Изображение" at bounding box center [216, 104] width 4 height 4
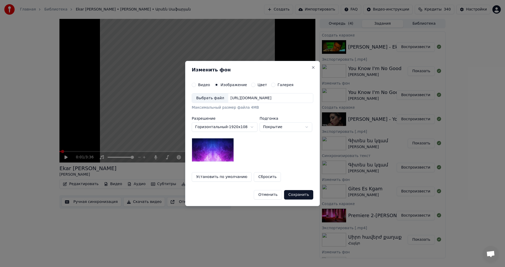
click at [211, 95] on div "Выбрать файл" at bounding box center [210, 98] width 36 height 9
click at [304, 197] on button "Сохранить" at bounding box center [298, 194] width 29 height 9
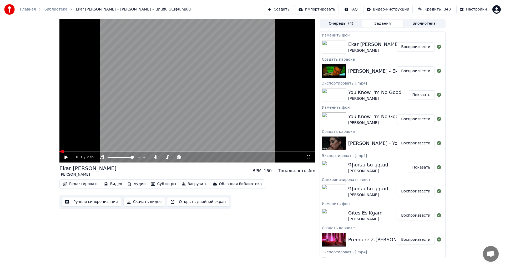
click at [421, 49] on button "Воспроизвести" at bounding box center [416, 46] width 38 height 9
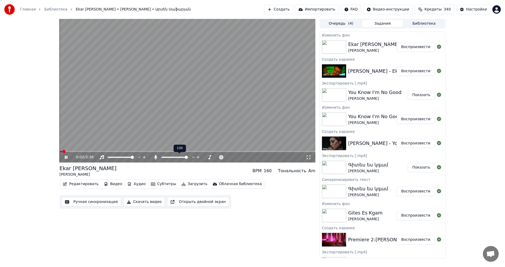
click at [188, 158] on span at bounding box center [186, 157] width 3 height 3
click at [187, 87] on video at bounding box center [187, 91] width 256 height 144
click at [76, 185] on button "Редактировать" at bounding box center [81, 184] width 40 height 7
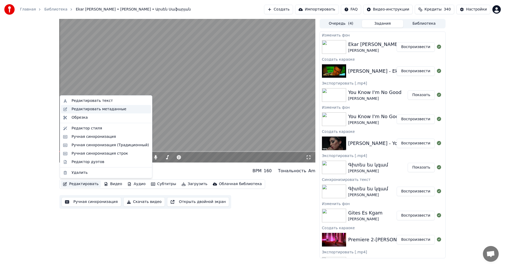
click at [109, 111] on div "Редактировать метаданные" at bounding box center [99, 109] width 55 height 5
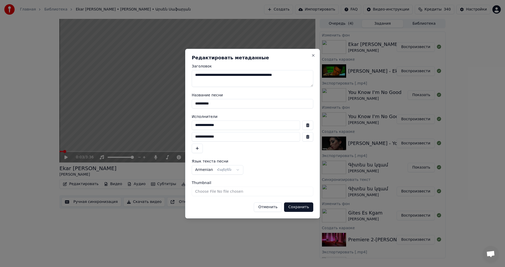
click at [310, 125] on button "button" at bounding box center [307, 125] width 11 height 9
type input "**********"
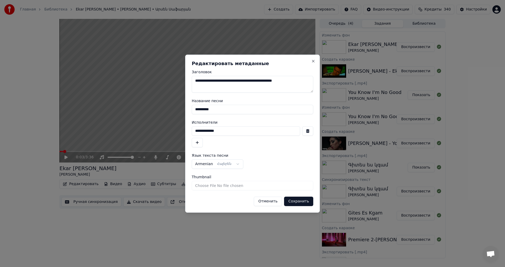
drag, startPoint x: 308, startPoint y: 81, endPoint x: 281, endPoint y: 84, distance: 27.2
click at [281, 84] on textarea "**********" at bounding box center [252, 84] width 121 height 17
drag, startPoint x: 219, startPoint y: 108, endPoint x: 168, endPoint y: 108, distance: 50.5
click at [168, 108] on body "Главная Библиотека Ekar [PERSON_NAME] • [PERSON_NAME] • Արսեն Սաֆարյան Создать …" at bounding box center [252, 133] width 505 height 267
paste input
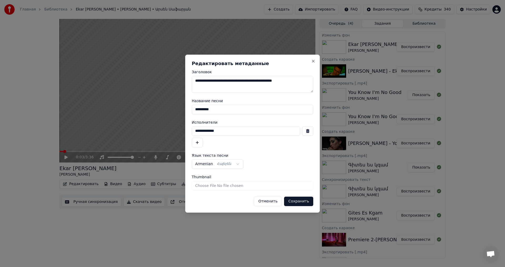
type input "**********"
drag, startPoint x: 244, startPoint y: 81, endPoint x: 147, endPoint y: 74, distance: 97.9
click at [147, 74] on body "Главная Библиотека Ekar [PERSON_NAME] • [PERSON_NAME] • Արսեն Սաֆարյան Создать …" at bounding box center [252, 133] width 505 height 267
type textarea "**********"
click at [298, 200] on button "Сохранить" at bounding box center [298, 201] width 29 height 9
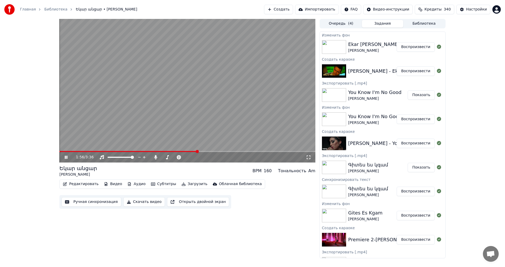
click at [168, 109] on video at bounding box center [187, 91] width 256 height 144
click at [163, 158] on span at bounding box center [174, 157] width 26 height 1
click at [149, 152] on span at bounding box center [180, 151] width 242 height 1
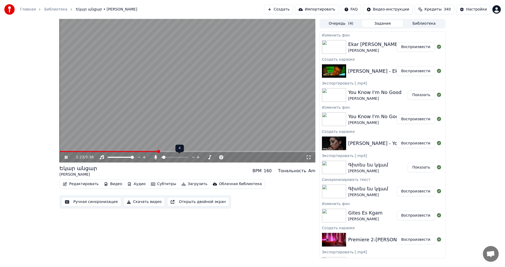
click at [191, 159] on icon at bounding box center [193, 157] width 5 height 5
click at [192, 138] on video at bounding box center [187, 91] width 256 height 144
click at [188, 187] on button "Загрузить" at bounding box center [194, 184] width 30 height 7
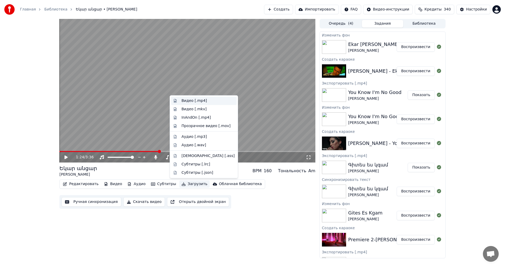
click at [201, 98] on div "Видео [.mp4]" at bounding box center [194, 100] width 26 height 5
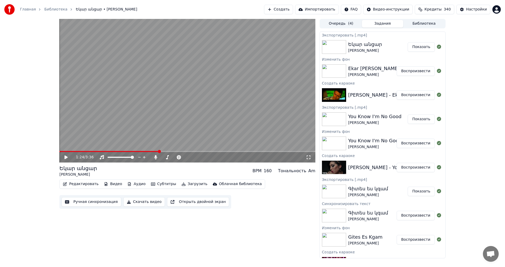
click at [419, 46] on button "Показать" at bounding box center [421, 46] width 27 height 9
click at [427, 51] on button "Показать" at bounding box center [421, 46] width 27 height 9
